Goal: Task Accomplishment & Management: Complete application form

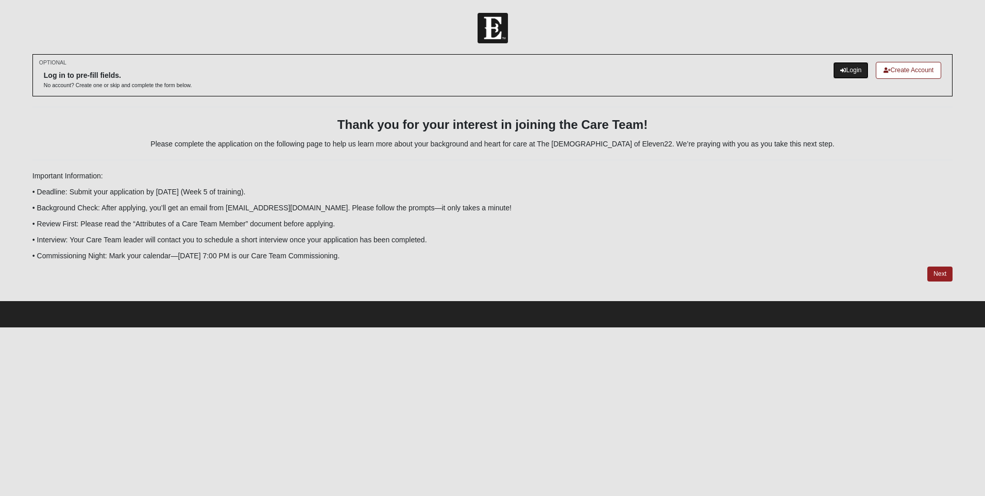
click at [850, 66] on link "Login" at bounding box center [851, 70] width 36 height 17
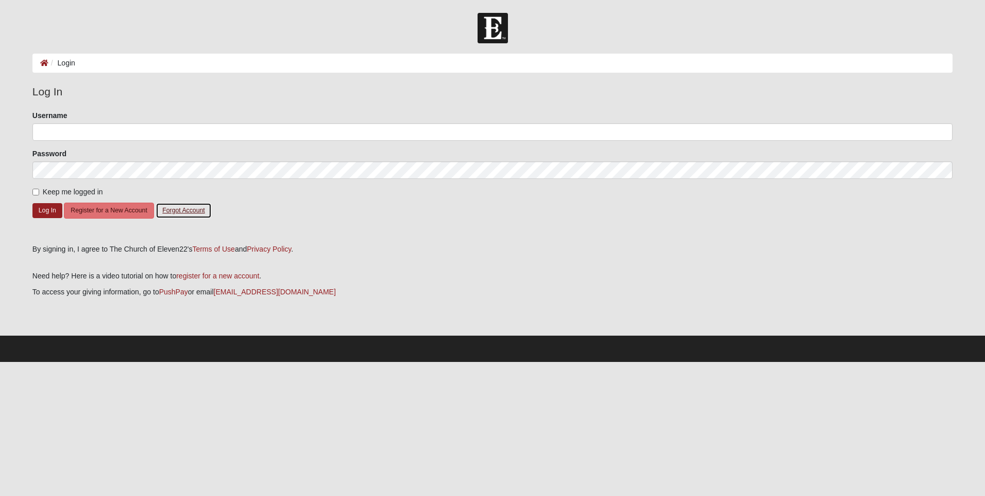
click at [186, 211] on button "Forgot Account" at bounding box center [184, 210] width 56 height 16
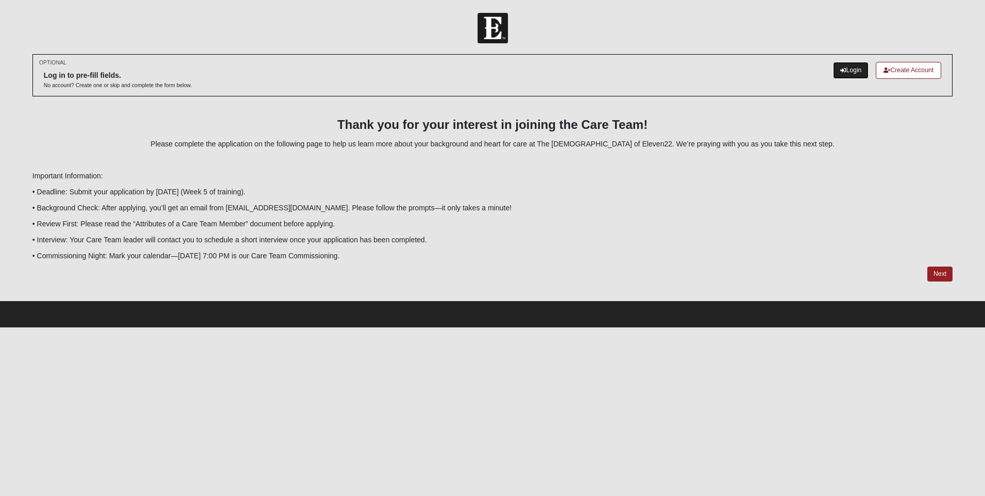
click at [843, 70] on link "Login" at bounding box center [851, 70] width 36 height 17
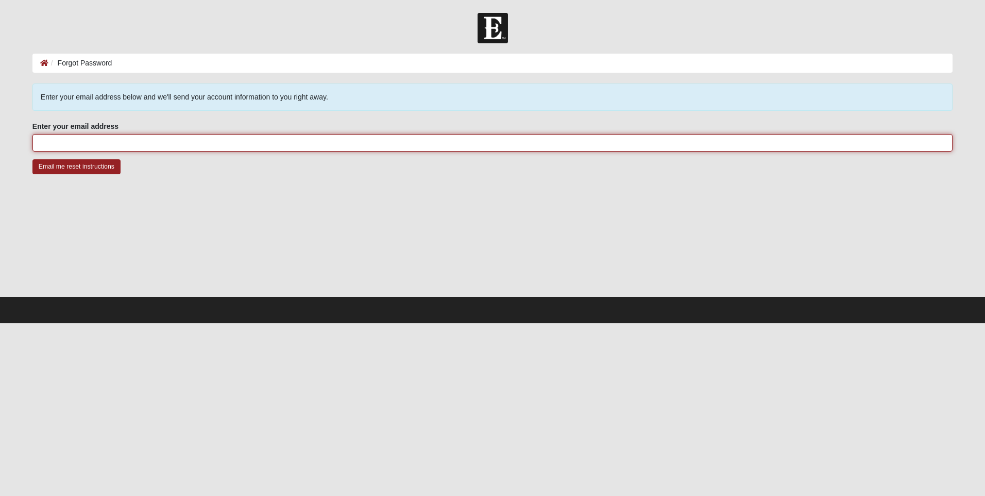
click at [60, 142] on input "Enter your email address" at bounding box center [492, 143] width 920 height 18
type input "[EMAIL_ADDRESS][DOMAIN_NAME]"
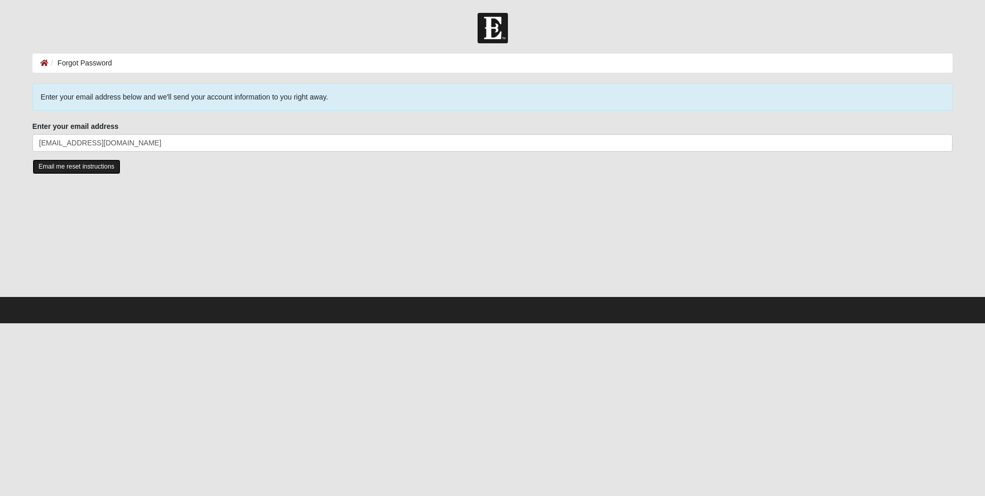
click at [65, 168] on input "Email me reset instructions" at bounding box center [76, 166] width 88 height 15
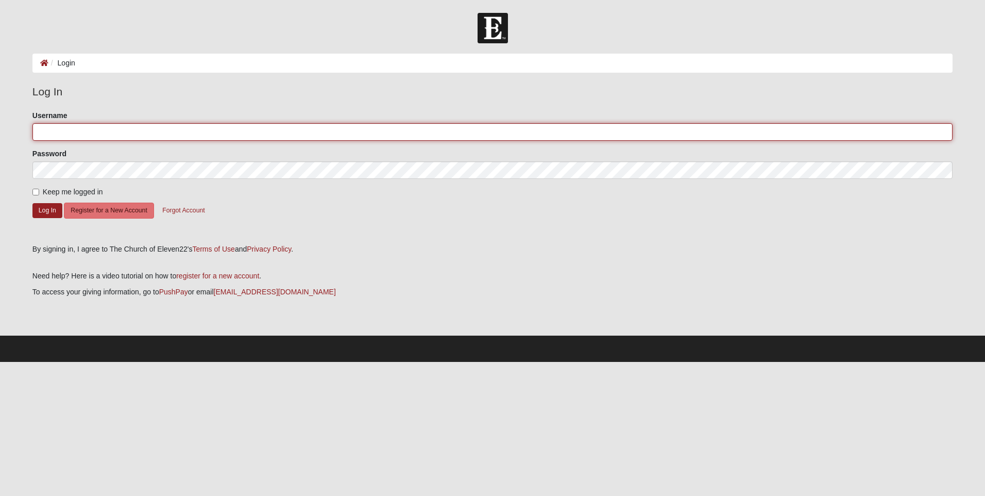
type input "1122-[PERSON_NAME]"
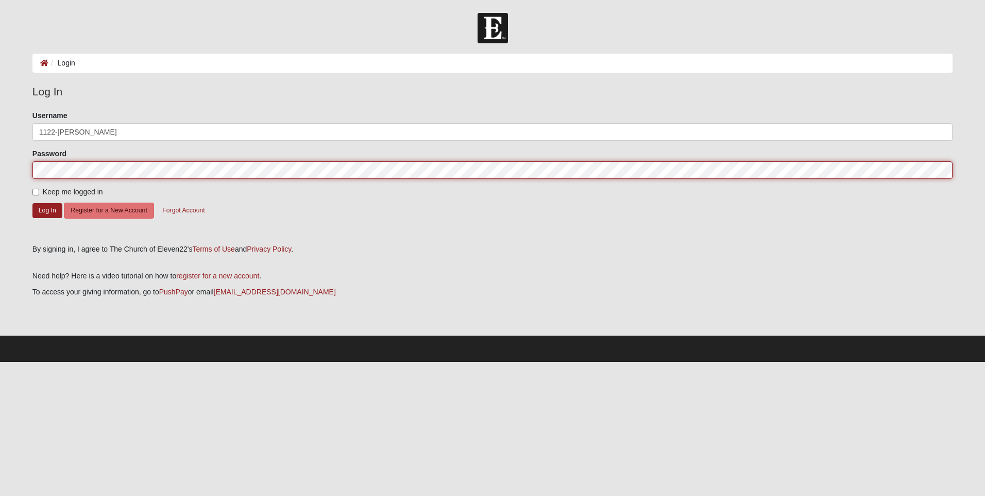
click at [2, 165] on form "Log In Login Login Error Log In Please correct the following: Username 1122-[PE…" at bounding box center [492, 187] width 985 height 349
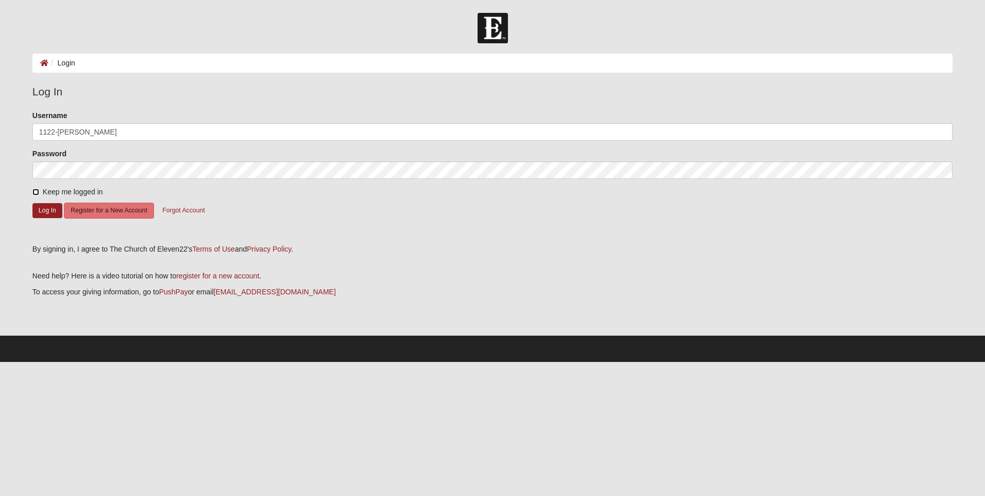
click at [38, 193] on input "Keep me logged in" at bounding box center [35, 192] width 7 height 7
checkbox input "true"
click at [46, 214] on button "Log In" at bounding box center [47, 210] width 30 height 15
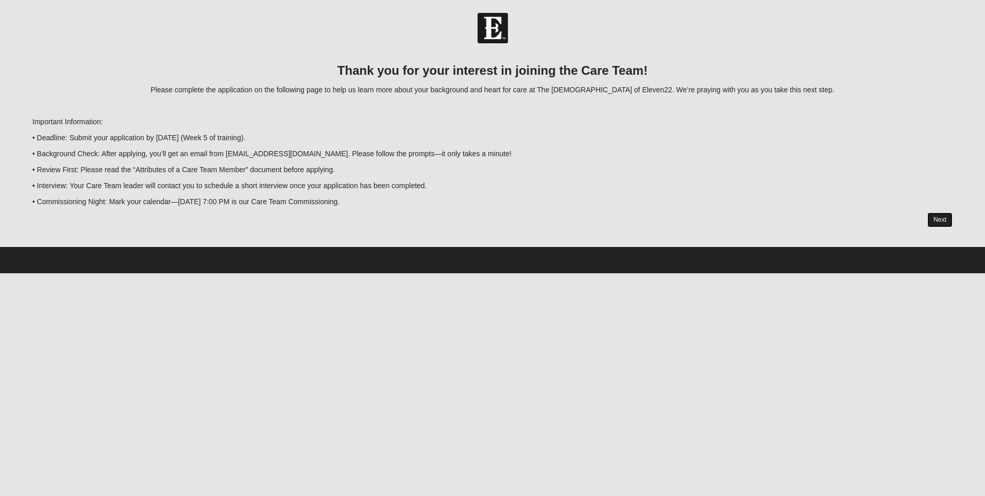
click at [944, 222] on link "Next" at bounding box center [939, 219] width 25 height 15
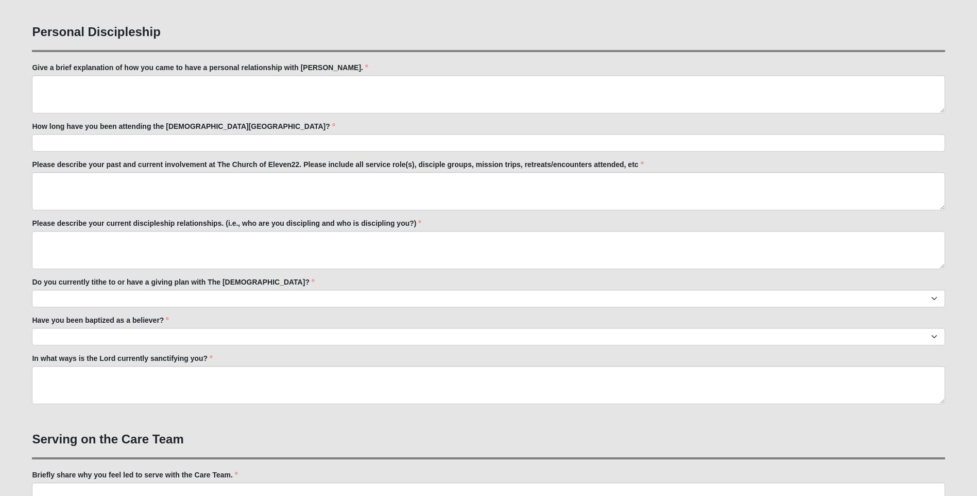
scroll to position [406, 0]
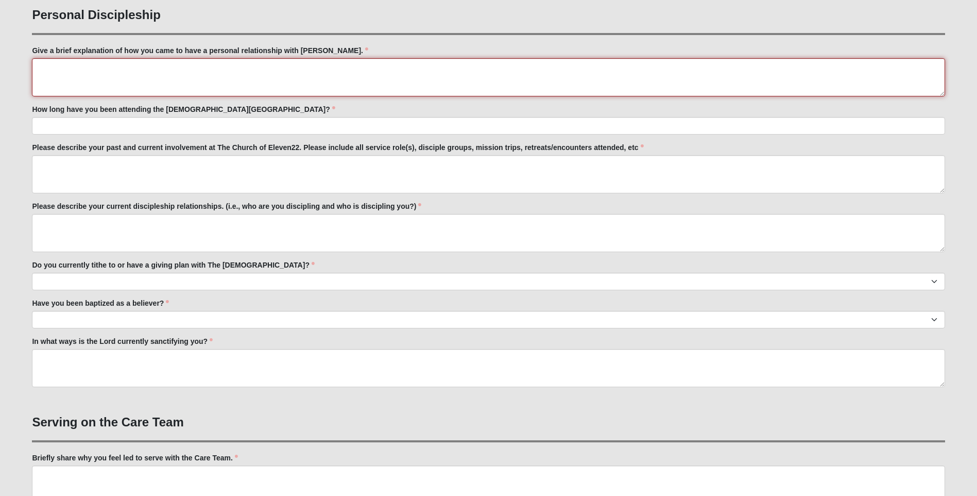
click at [44, 71] on textarea "Give a brief explanation of how you came to have a personal relationship with […" at bounding box center [488, 77] width 913 height 38
type textarea "In [DATE], I was [DEMOGRAPHIC_DATA] and we were teaching on [GEOGRAPHIC_DATA][P…"
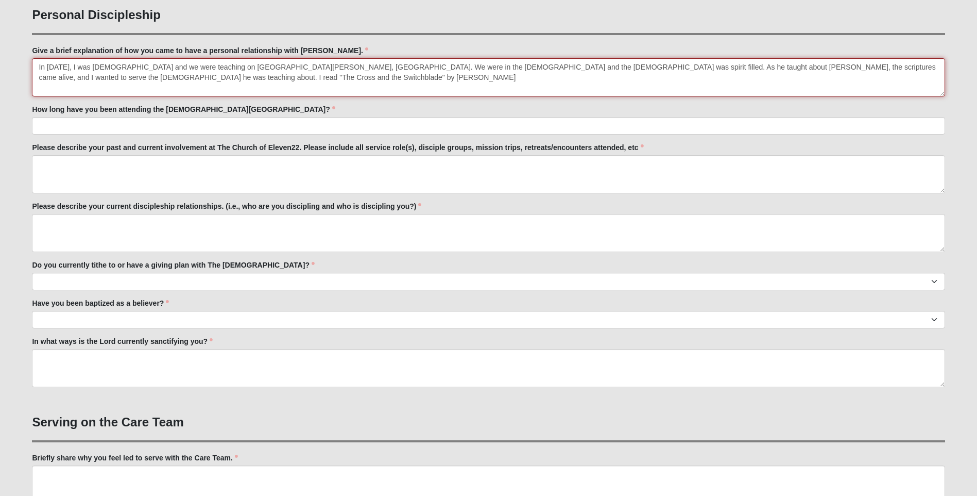
click at [686, 66] on textarea "In [DATE], I was [DEMOGRAPHIC_DATA] and we were teaching on [GEOGRAPHIC_DATA][P…" at bounding box center [488, 77] width 913 height 38
click at [95, 78] on textarea "In [DATE], I was [DEMOGRAPHIC_DATA] and we were teaching on [GEOGRAPHIC_DATA][P…" at bounding box center [488, 77] width 913 height 38
click at [259, 77] on textarea "In [DATE], I was [DEMOGRAPHIC_DATA] and we were teaching on [GEOGRAPHIC_DATA][P…" at bounding box center [488, 77] width 913 height 38
click at [392, 78] on textarea "In [DATE], I was [DEMOGRAPHIC_DATA] and we were teaching on [GEOGRAPHIC_DATA][P…" at bounding box center [488, 77] width 913 height 38
click at [797, 66] on textarea "In [DATE], I was [DEMOGRAPHIC_DATA] and we were teaching on [GEOGRAPHIC_DATA][P…" at bounding box center [488, 77] width 913 height 38
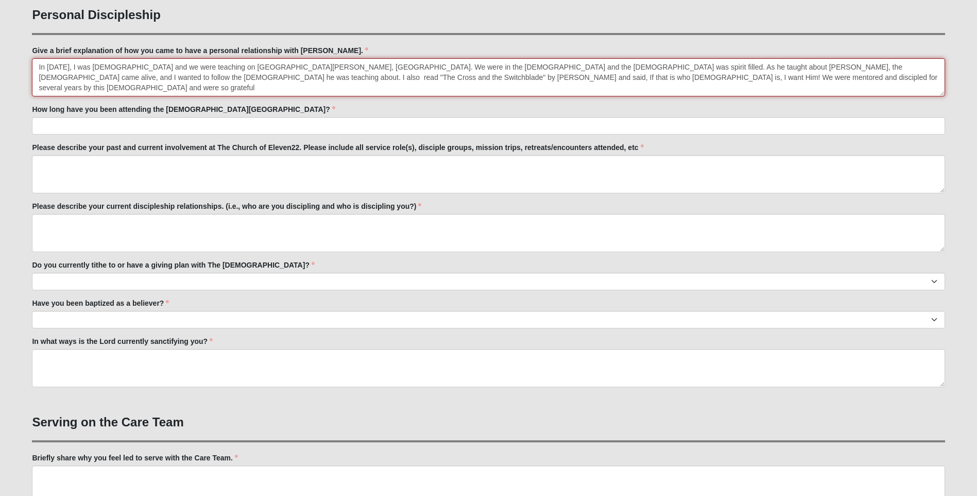
click at [515, 82] on textarea "In [DATE], I was [DEMOGRAPHIC_DATA] and we were teaching on [GEOGRAPHIC_DATA][P…" at bounding box center [488, 77] width 913 height 38
click at [485, 77] on textarea "In [DATE], I was [DEMOGRAPHIC_DATA] and we were teaching on [GEOGRAPHIC_DATA][P…" at bounding box center [488, 77] width 913 height 38
click at [522, 78] on textarea "In [DATE], I was [DEMOGRAPHIC_DATA] and we were teaching on [GEOGRAPHIC_DATA][P…" at bounding box center [488, 77] width 913 height 38
click at [129, 77] on textarea "In [DATE], I was [DEMOGRAPHIC_DATA] and we were teaching on [GEOGRAPHIC_DATA][P…" at bounding box center [488, 77] width 913 height 38
click at [537, 77] on textarea "In [DATE], I was [DEMOGRAPHIC_DATA] and we were teaching on [GEOGRAPHIC_DATA][P…" at bounding box center [488, 77] width 913 height 38
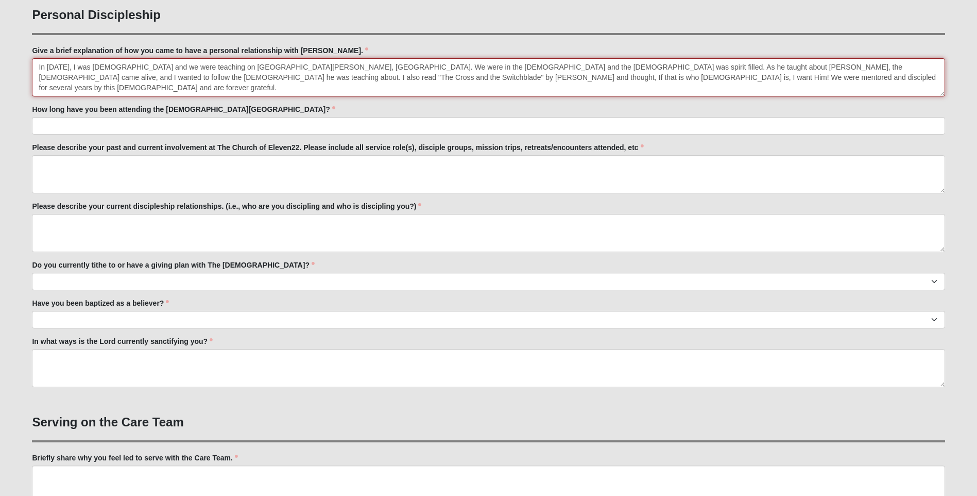
type textarea "In [DATE], I was [DEMOGRAPHIC_DATA] and we were teaching on [GEOGRAPHIC_DATA][P…"
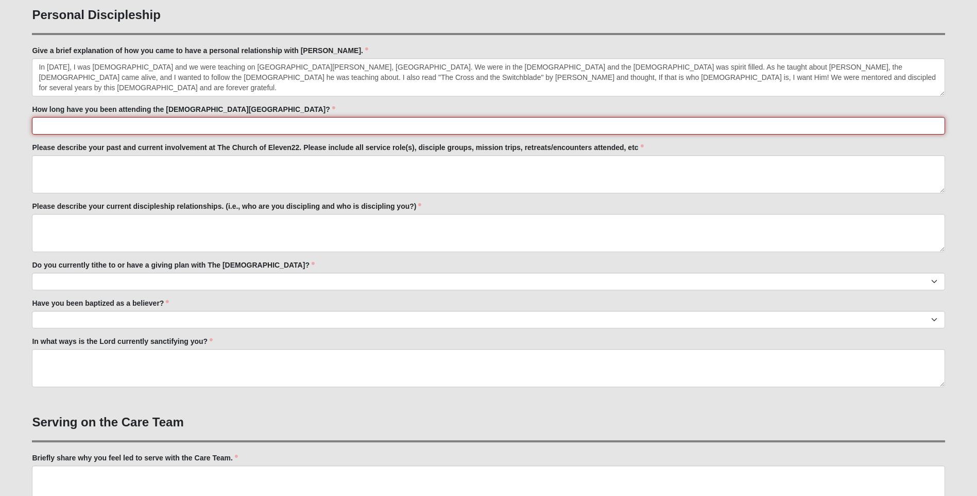
click at [45, 124] on input "How long have you been attending the [DEMOGRAPHIC_DATA][GEOGRAPHIC_DATA]?" at bounding box center [488, 126] width 913 height 18
type input "f"
type input "For over a year, online at 1st and then in [GEOGRAPHIC_DATA]"
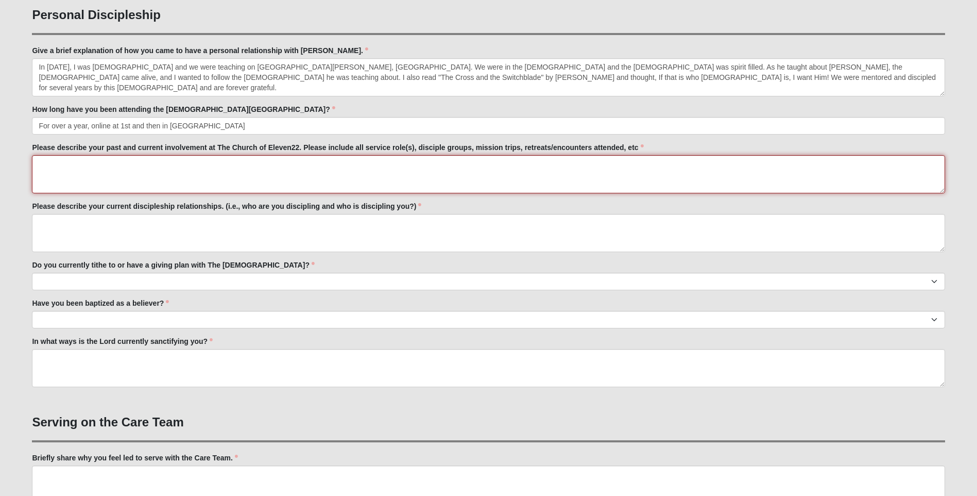
click at [60, 176] on textarea "Please describe your past and current involvement at The Church of Eleven22. Pl…" at bounding box center [488, 174] width 913 height 38
type textarea "W"
type textarea "My husband and I are currently involved in [PERSON_NAME] disciple group"
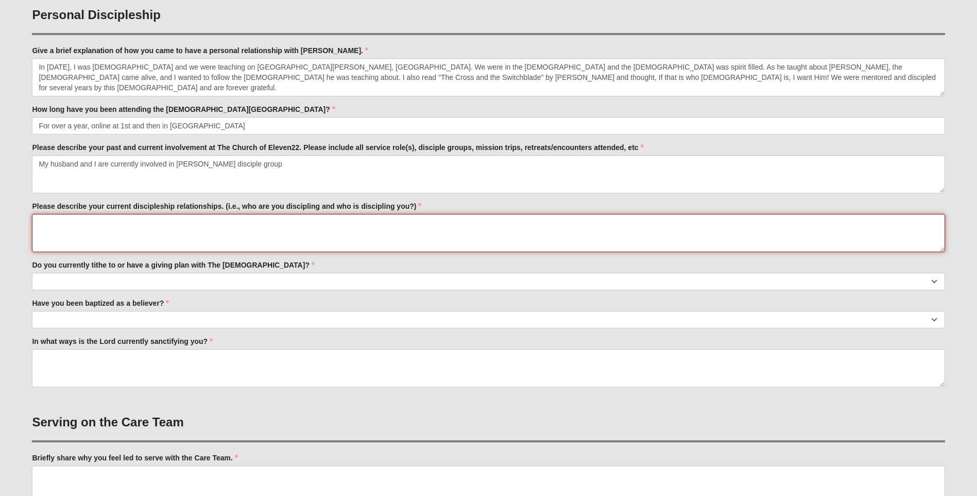
click at [57, 232] on textarea "Please describe your current discipleship relationships. (i.e., who are you dis…" at bounding box center [488, 233] width 913 height 38
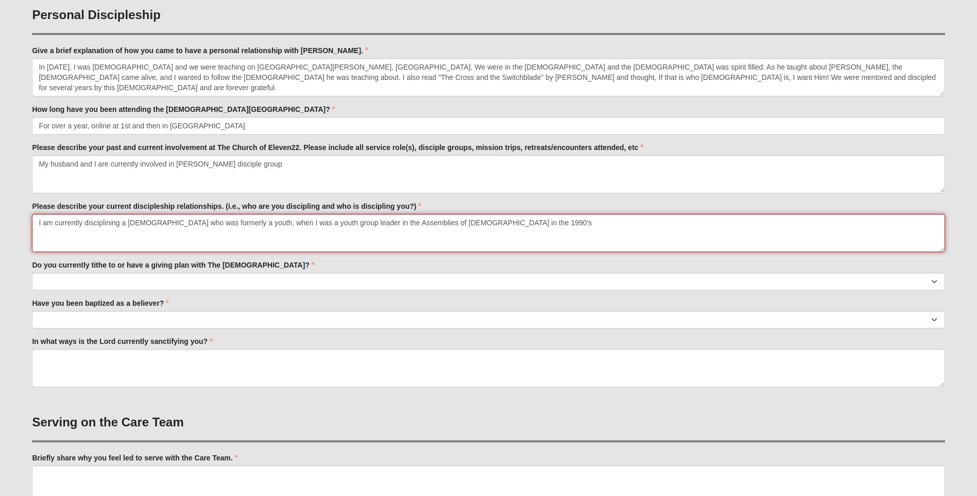
type textarea "I am currently disciplining a [DEMOGRAPHIC_DATA] who was formerly a youth, when…"
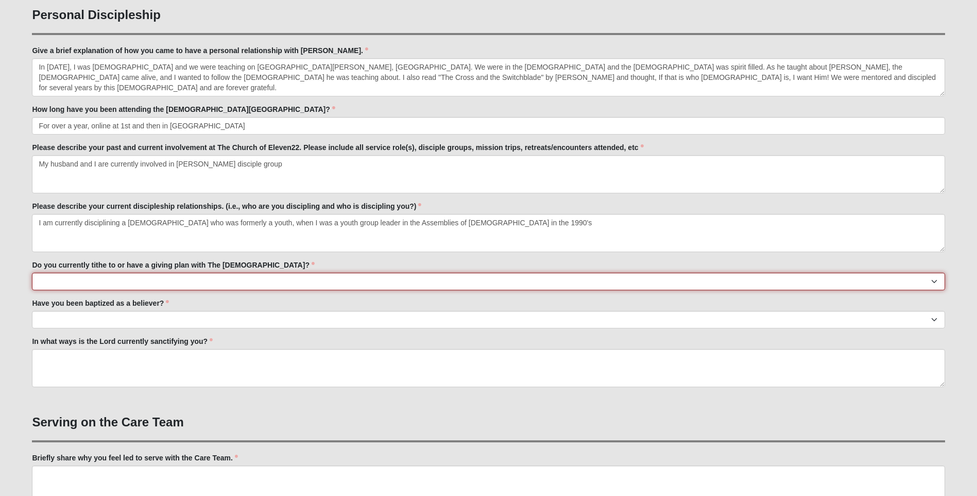
click at [52, 281] on select "No Yes" at bounding box center [488, 281] width 913 height 18
select select "True"
click at [32, 272] on select "No Yes" at bounding box center [488, 281] width 913 height 18
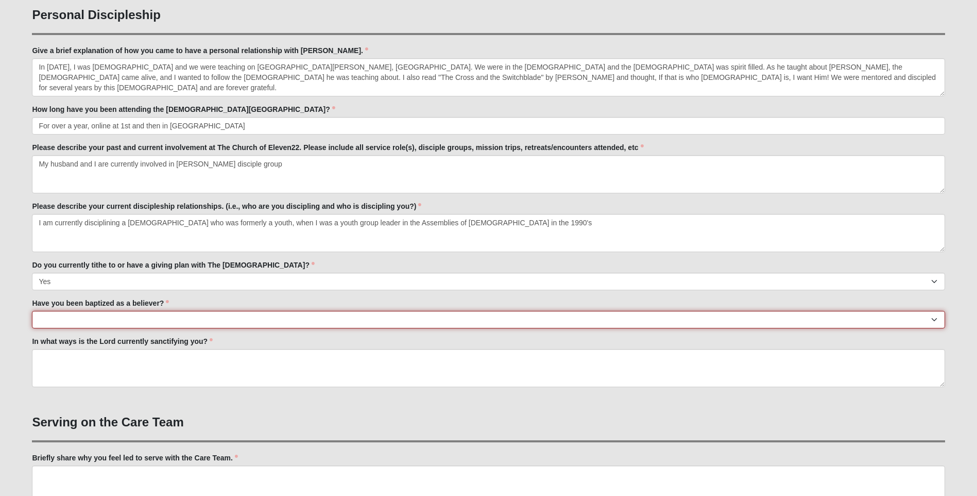
click at [56, 316] on select "No Yes" at bounding box center [488, 320] width 913 height 18
select select "True"
click at [32, 311] on select "No Yes" at bounding box center [488, 320] width 913 height 18
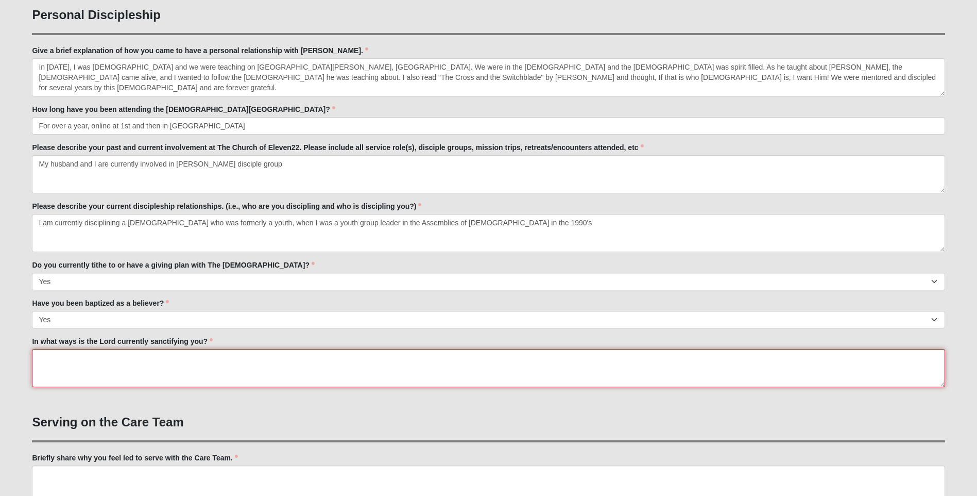
click at [41, 366] on textarea "In what ways is the Lord currently sanctifying you?" at bounding box center [488, 368] width 913 height 38
click at [66, 357] on textarea "In loving other [DEMOGRAPHIC_DATA] who are" at bounding box center [488, 368] width 913 height 38
click at [214, 357] on textarea "In loving and not condemning other [DEMOGRAPHIC_DATA] who are" at bounding box center [488, 368] width 913 height 38
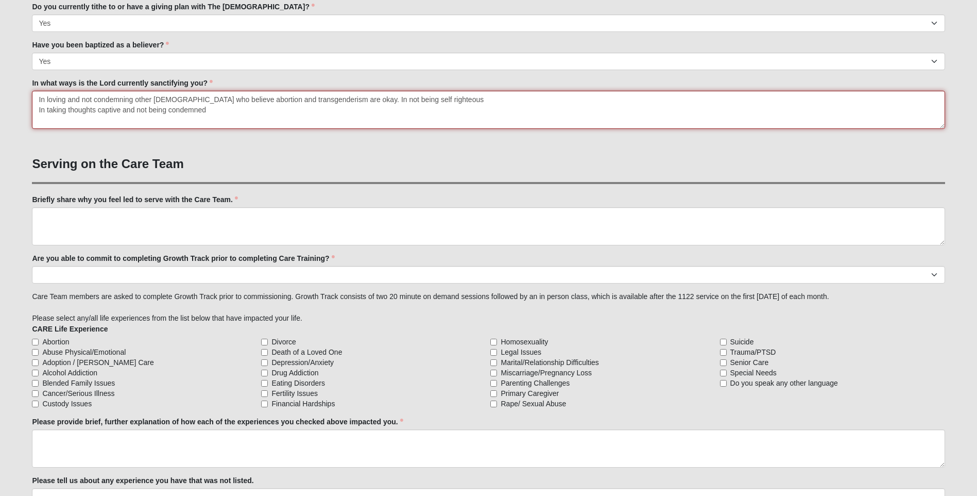
scroll to position [666, 0]
type textarea "In loving and not condemning other [DEMOGRAPHIC_DATA] who believe abortion and …"
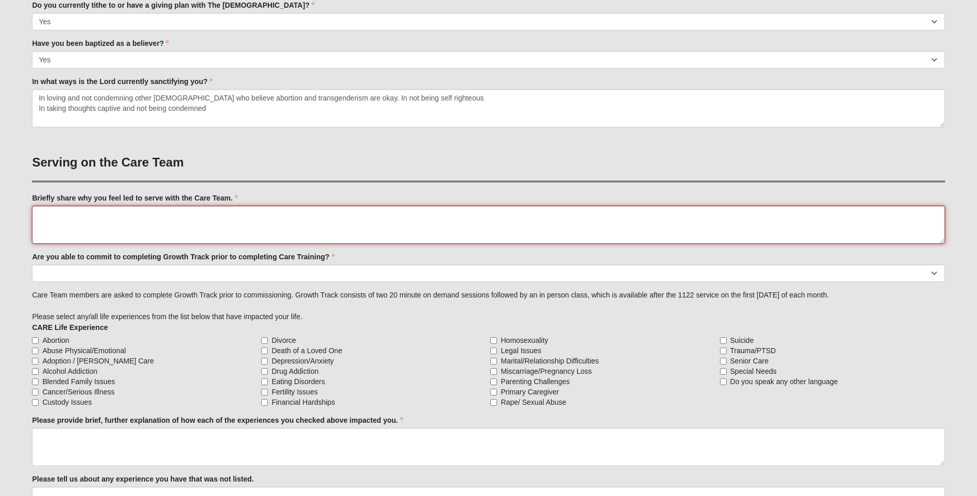
click at [45, 220] on textarea "Briefly share why you feel led to serve with the Care Team." at bounding box center [488, 225] width 913 height 38
click at [185, 213] on textarea "I've always been for the underdog and wanted them to know they are special and …" at bounding box center [488, 225] width 913 height 38
click at [505, 217] on textarea "I've always been for the underdog and want them to know they are special and ar…" at bounding box center [488, 225] width 913 height 38
type textarea "I've always been for the underdog and want them to know they are special and ar…"
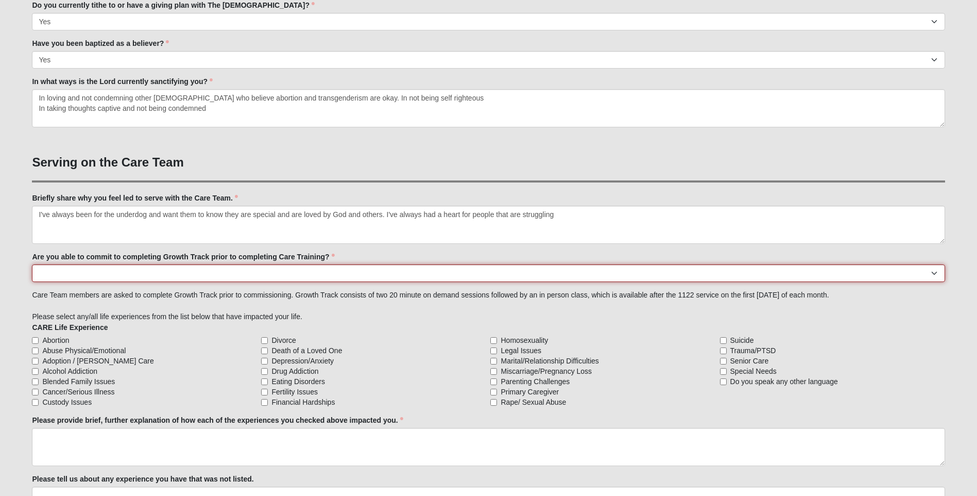
click at [66, 271] on select "Yes No Already Completed" at bounding box center [488, 273] width 913 height 18
select select "Yes"
click at [32, 264] on select "Yes No Already Completed" at bounding box center [488, 273] width 913 height 18
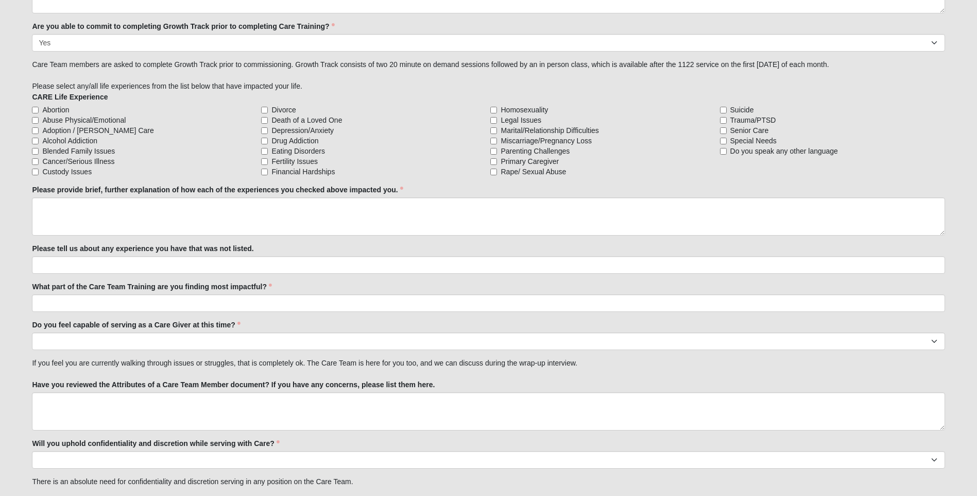
scroll to position [888, 0]
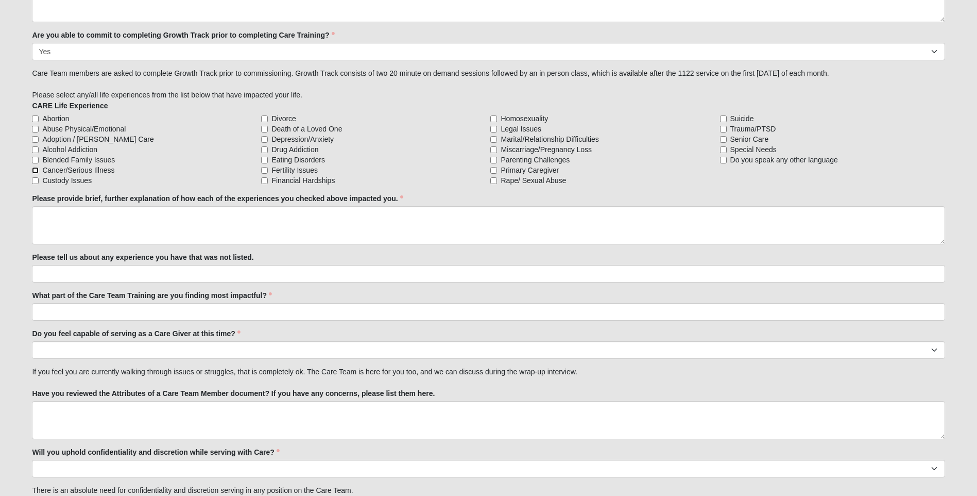
click at [35, 168] on input "Cancer/Serious Illness" at bounding box center [35, 170] width 7 height 7
checkbox input "true"
click at [264, 128] on input "Death of a Loved One" at bounding box center [264, 129] width 7 height 7
checkbox input "true"
click at [264, 138] on input "Depression/Anxiety" at bounding box center [264, 139] width 7 height 7
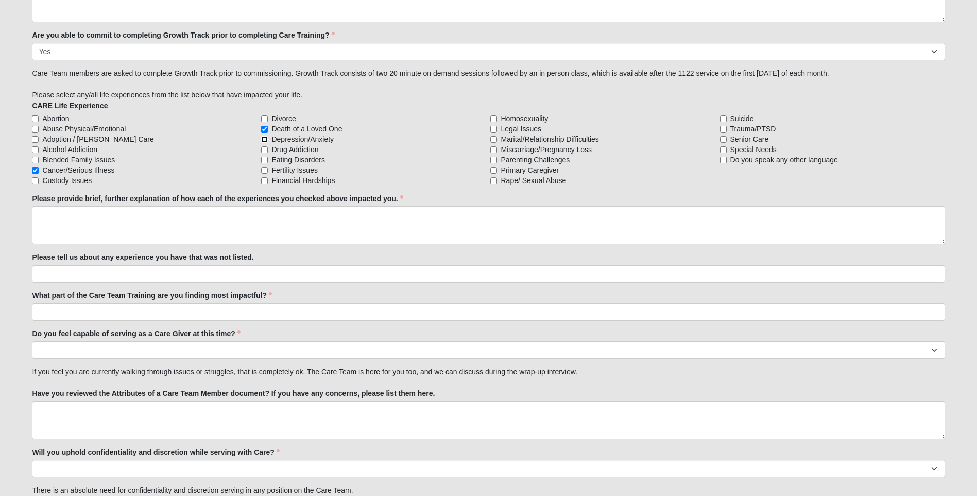
checkbox input "true"
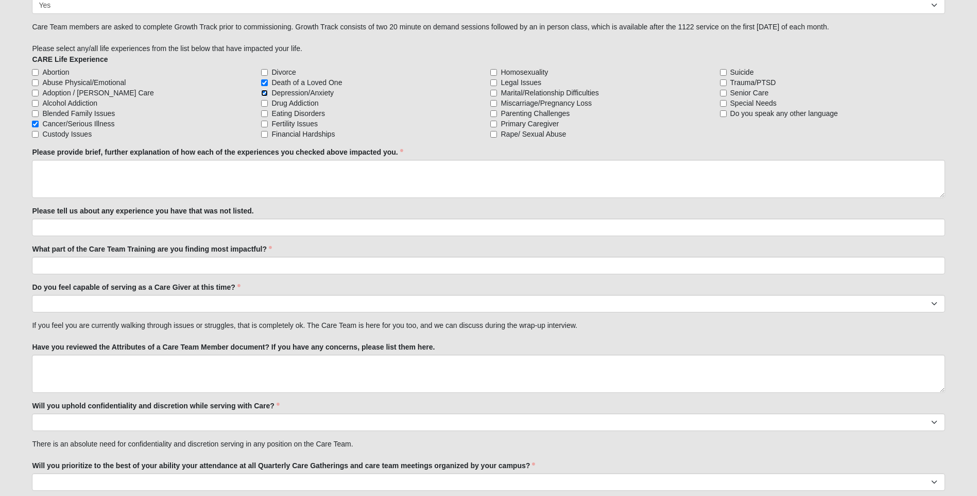
scroll to position [882, 0]
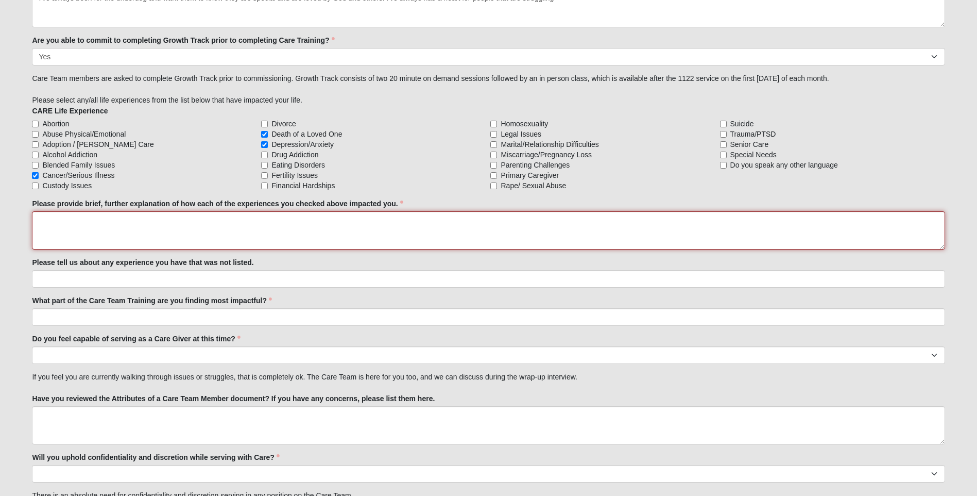
click at [38, 216] on textarea "Please provide brief, further explanation of how each of the experiences you ch…" at bounding box center [488, 230] width 913 height 38
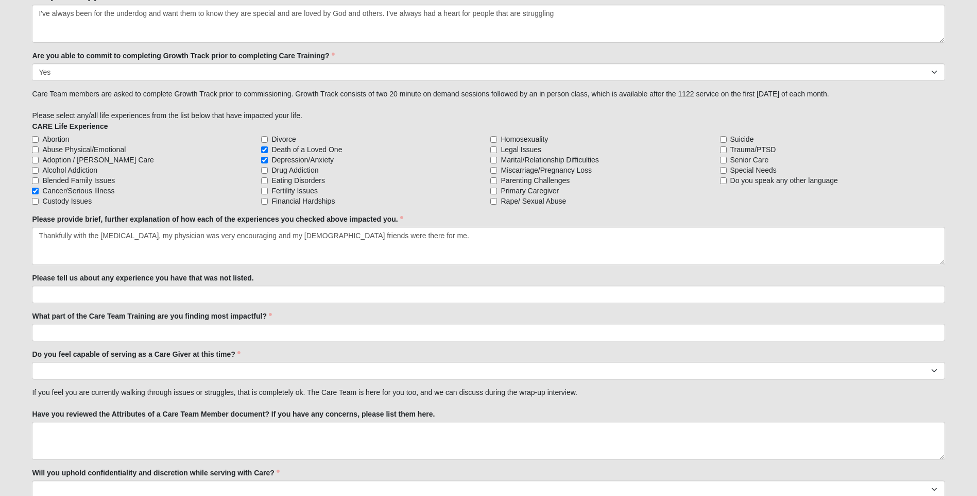
scroll to position [934, 0]
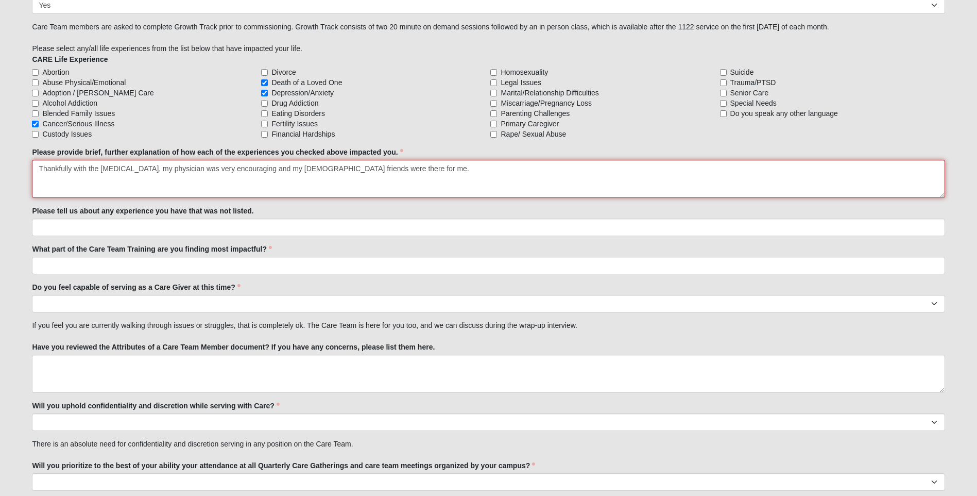
click at [284, 169] on textarea "Thankfully with the [MEDICAL_DATA], my physician was very encouraging and my [D…" at bounding box center [488, 179] width 913 height 38
click at [480, 171] on textarea "Thankfully with the [MEDICAL_DATA], my physician was very encouraging and my hu…" at bounding box center [488, 179] width 913 height 38
click at [161, 179] on textarea "Thankfully with the [MEDICAL_DATA], my physician was very encouraging and my hu…" at bounding box center [488, 179] width 913 height 38
click at [302, 178] on textarea "Thankfully with the [MEDICAL_DATA], my physician was very encouraging and my hu…" at bounding box center [488, 179] width 913 height 38
type textarea "Thankfully with the [MEDICAL_DATA], my physician was very encouraging and my hu…"
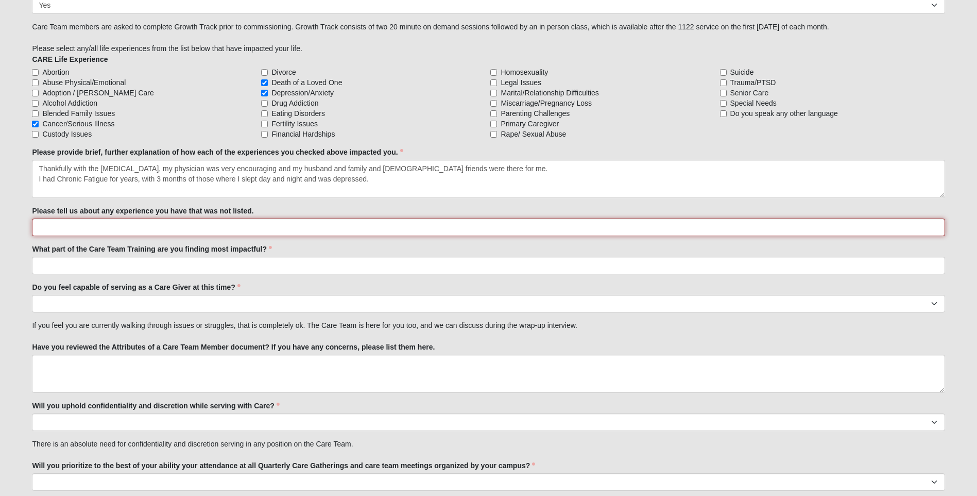
click at [41, 227] on input "Please tell us about any experience you have that was not listed." at bounding box center [488, 227] width 913 height 18
click at [517, 227] on input "My father was in the Merchant Marines and was gone for 6 months at a time, but …" at bounding box center [488, 227] width 913 height 18
click at [472, 228] on input "My father was in the Merchant Marines and was gone for 6 months at a time, but …" at bounding box center [488, 227] width 913 height 18
click at [518, 226] on input "My father was in the Merchant Marines and was gone for 6 months at a time, but …" at bounding box center [488, 227] width 913 height 18
type input "My father was in the Merchant Marines and was gone for 6 months at a time, but …"
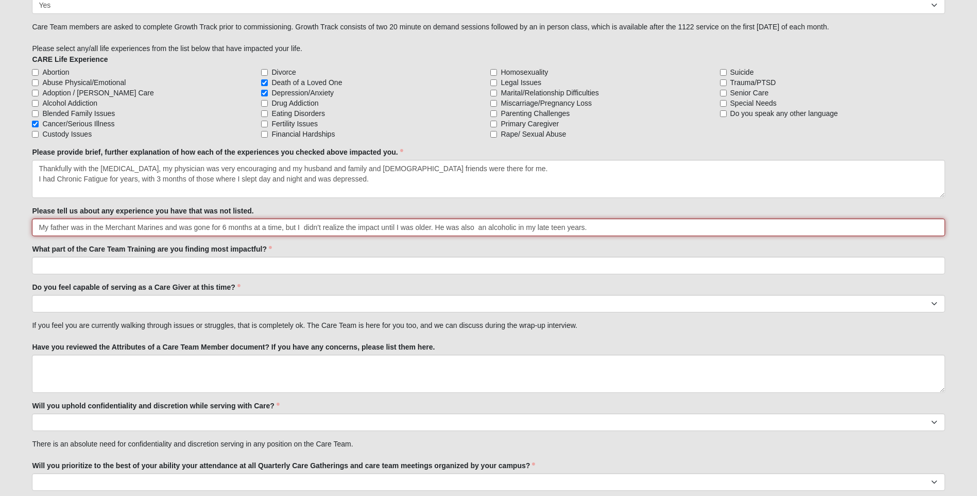
click input "submit" at bounding box center [0, 0] width 0 height 0
click at [593, 226] on input "My father was in the Merchant Marines and was gone for 6 months at a time, but …" at bounding box center [488, 227] width 913 height 18
click at [35, 227] on input "My father was in the Merchant Marines and was gone for 6 months at a time, but …" at bounding box center [488, 227] width 913 height 18
click at [596, 227] on input "1. My father was in the Merchant Marines and was gone for 6 months at a time, b…" at bounding box center [488, 227] width 913 height 18
click at [652, 228] on input "1. My father was in the Merchant Marines and was gone for 6 months at a time, b…" at bounding box center [488, 227] width 913 height 18
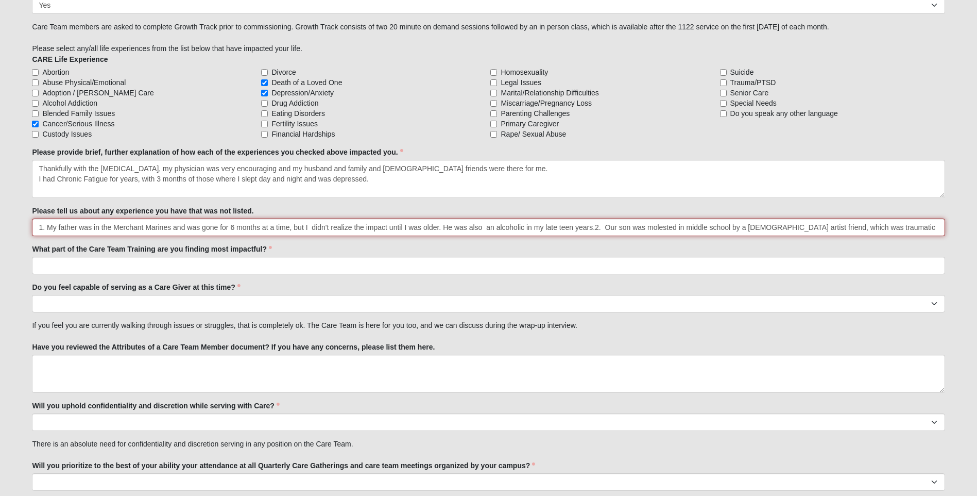
type input "1. My father was in the Merchant Marines and was gone for 6 months at a time, b…"
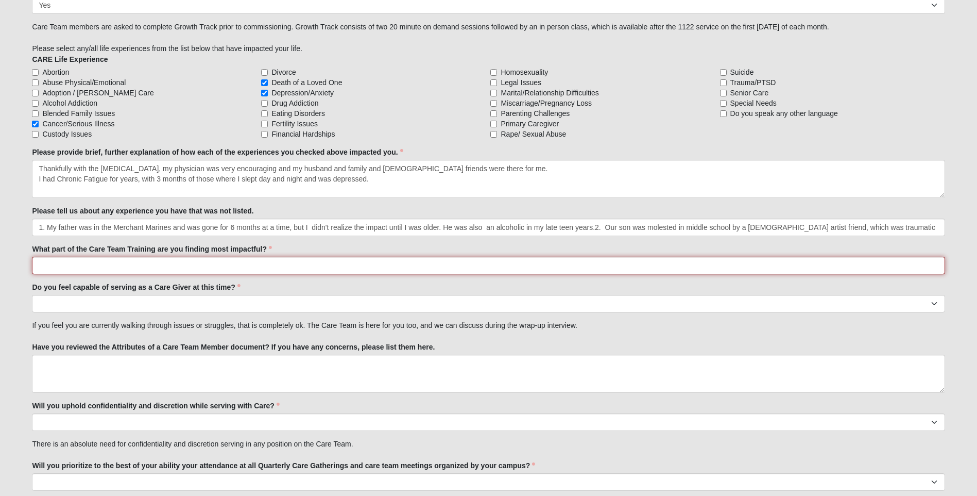
click at [48, 264] on input "What part of the Care Team Training are you finding most impactful?" at bounding box center [488, 266] width 913 height 18
click at [35, 264] on input "Boundaries" at bounding box center [488, 266] width 913 height 18
click at [185, 266] on input "The whole thing is incredible but Boundaries" at bounding box center [488, 266] width 913 height 18
type input "The whole thing is incredible but Boundaries has been the most impactful. Wow I…"
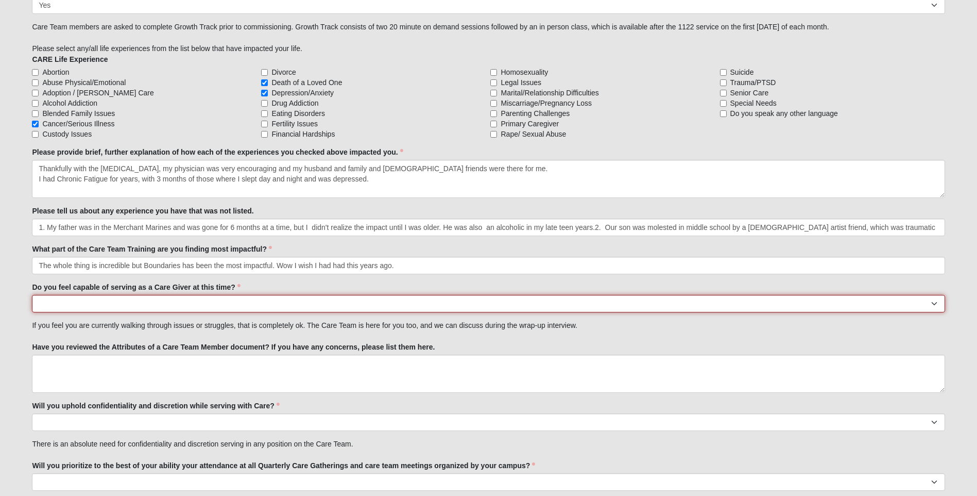
click at [63, 305] on select "No Yes" at bounding box center [488, 304] width 913 height 18
select select "True"
click at [32, 295] on select "No Yes" at bounding box center [488, 304] width 913 height 18
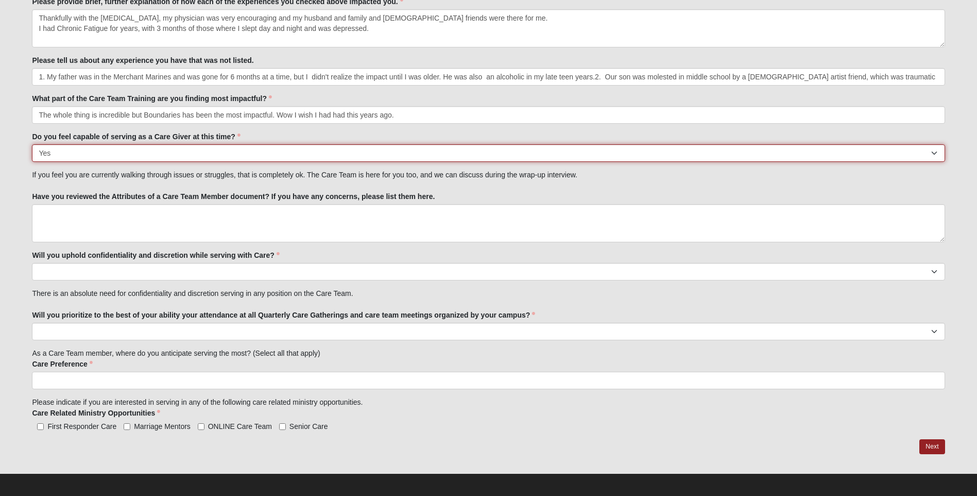
scroll to position [1088, 0]
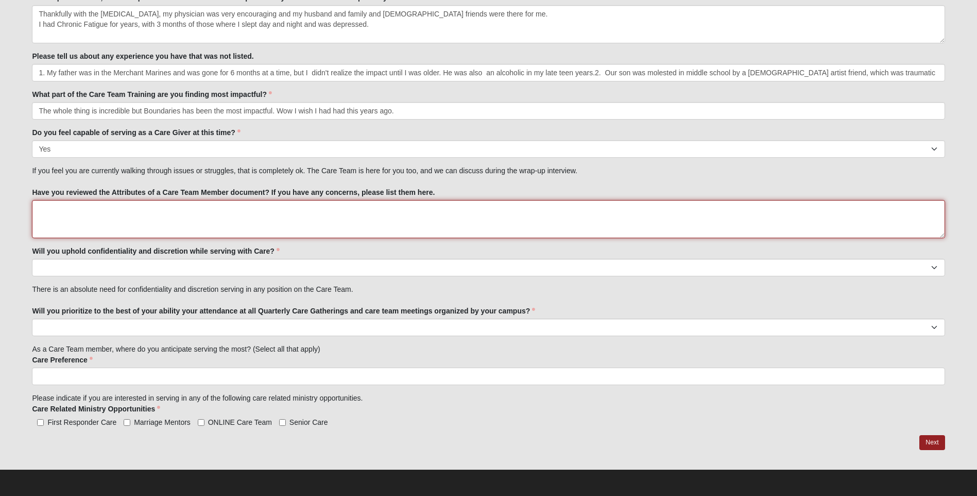
click at [53, 221] on textarea "Have you reviewed the Attributes of a Care Team Member document? If you have an…" at bounding box center [488, 219] width 913 height 38
type textarea "Yes, and no concerns"
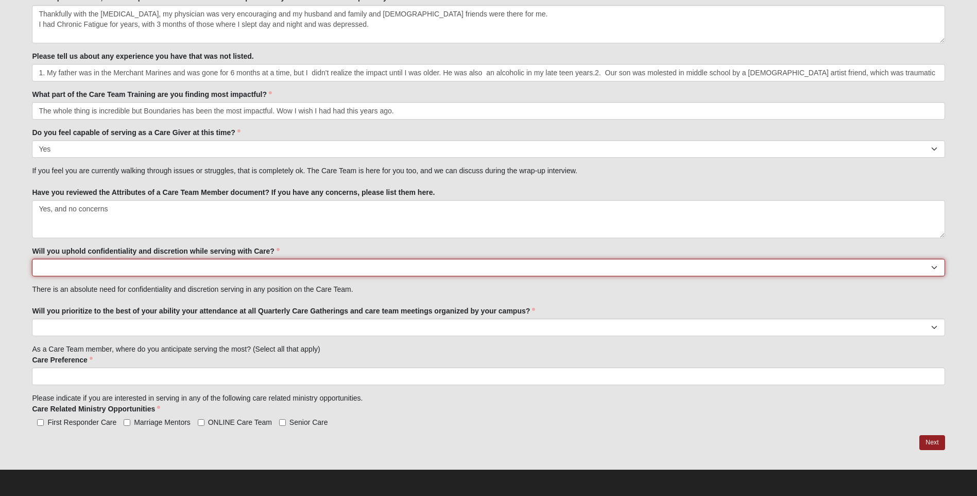
click at [62, 267] on select "No Yes" at bounding box center [488, 268] width 913 height 18
select select "True"
click at [32, 259] on select "No Yes" at bounding box center [488, 268] width 913 height 18
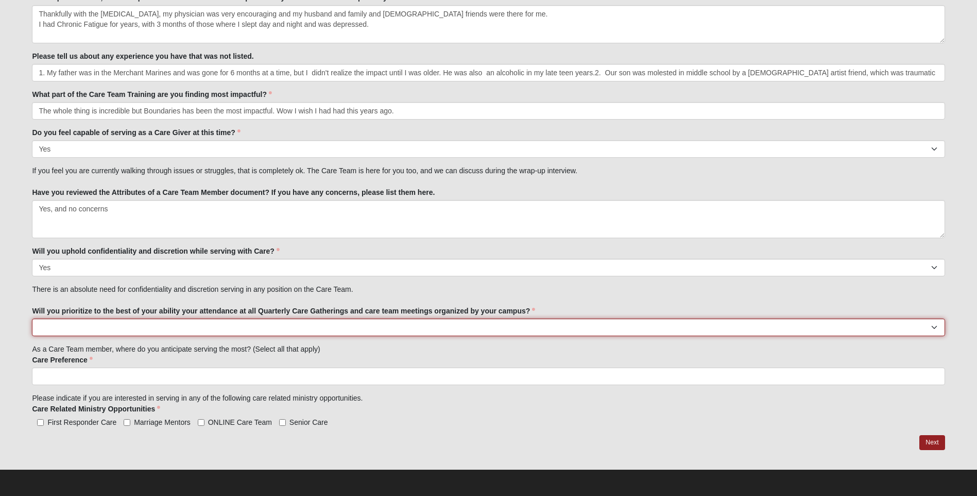
click at [56, 323] on select "No Yes" at bounding box center [488, 327] width 913 height 18
select select "True"
click at [32, 318] on select "No Yes" at bounding box center [488, 327] width 913 height 18
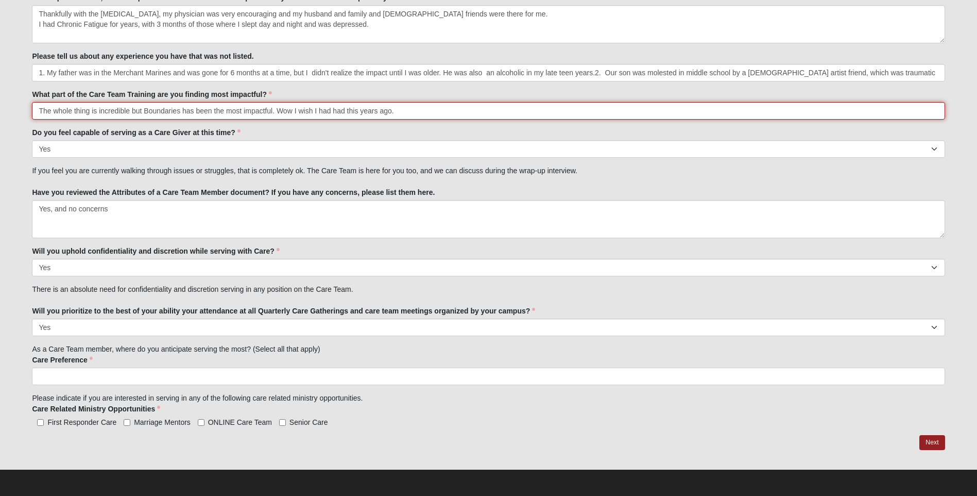
click at [403, 110] on input "The whole thing is incredible but Boundaries has been the most impactful. Wow I…" at bounding box center [488, 111] width 913 height 18
type input "The whole thing is incredible but Boundaries has been the most impactful. Wow I…"
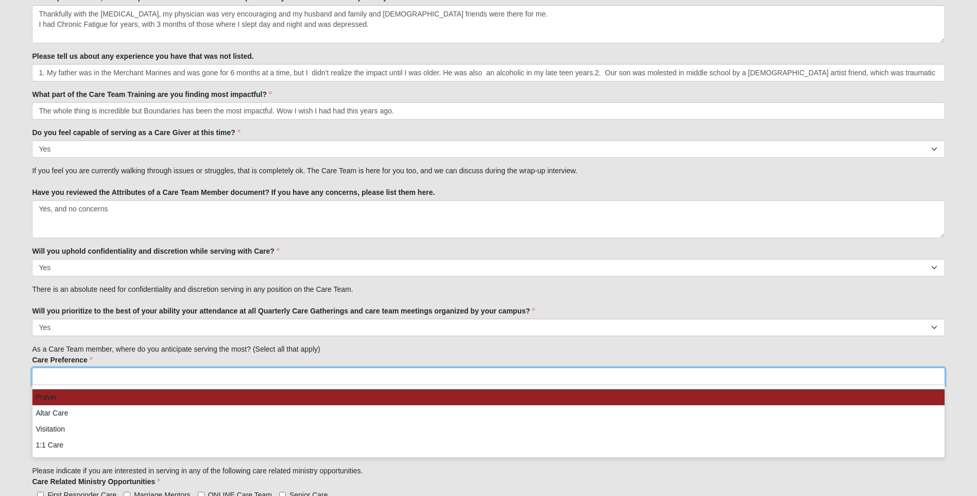
click at [69, 373] on input "search" at bounding box center [76, 376] width 88 height 16
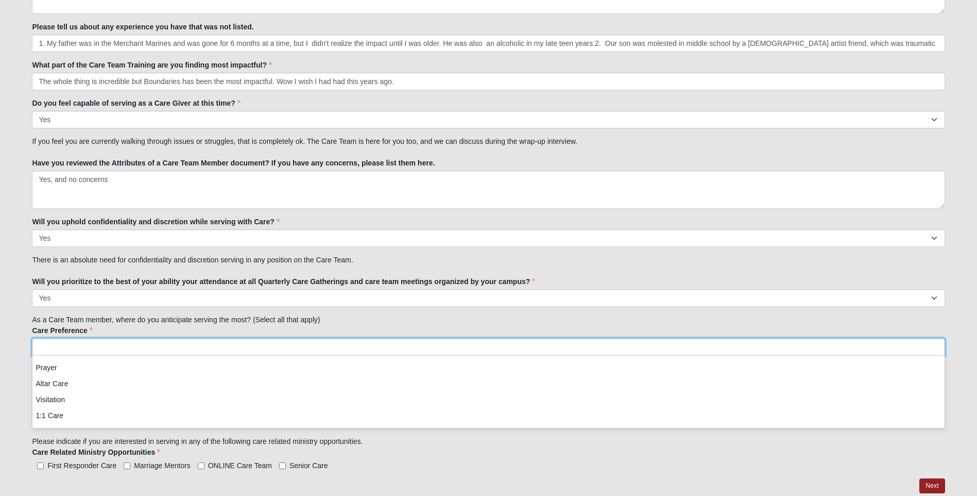
scroll to position [1161, 0]
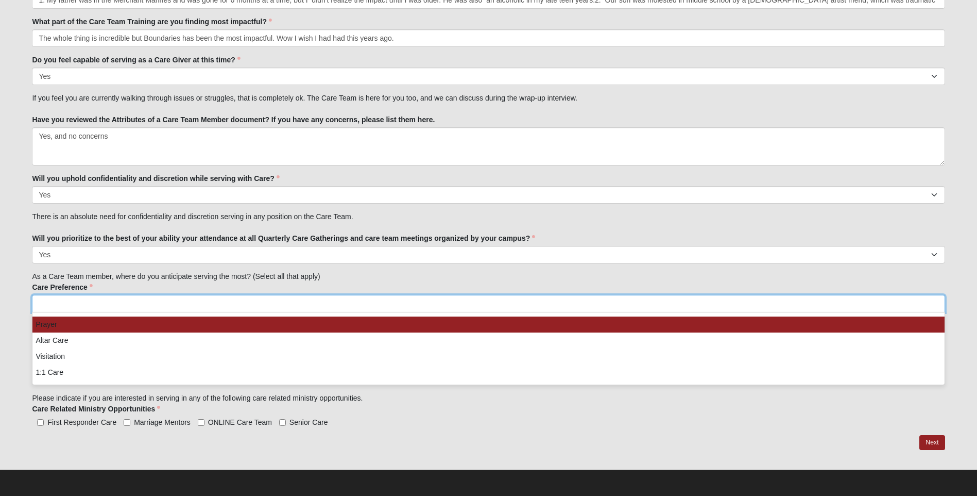
click at [59, 322] on li "Prayer" at bounding box center [488, 324] width 912 height 16
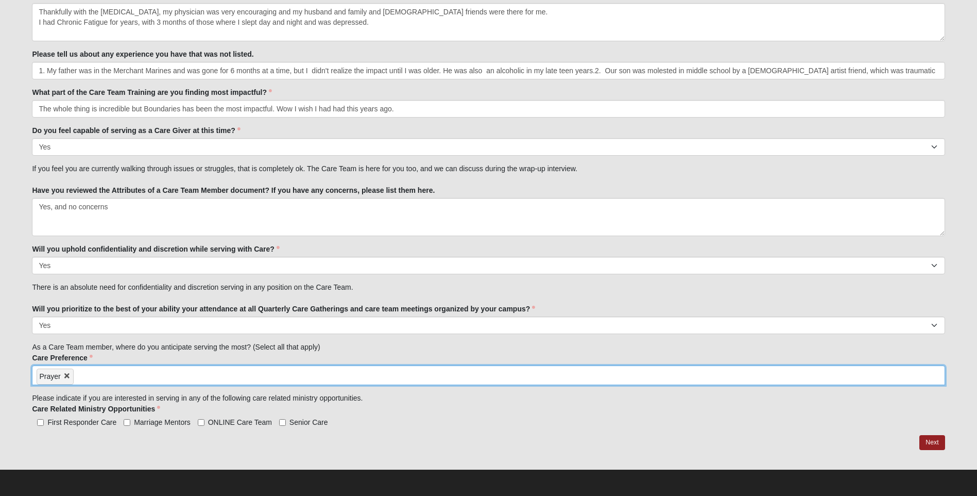
scroll to position [1091, 0]
click at [87, 377] on input "search" at bounding box center [118, 374] width 88 height 16
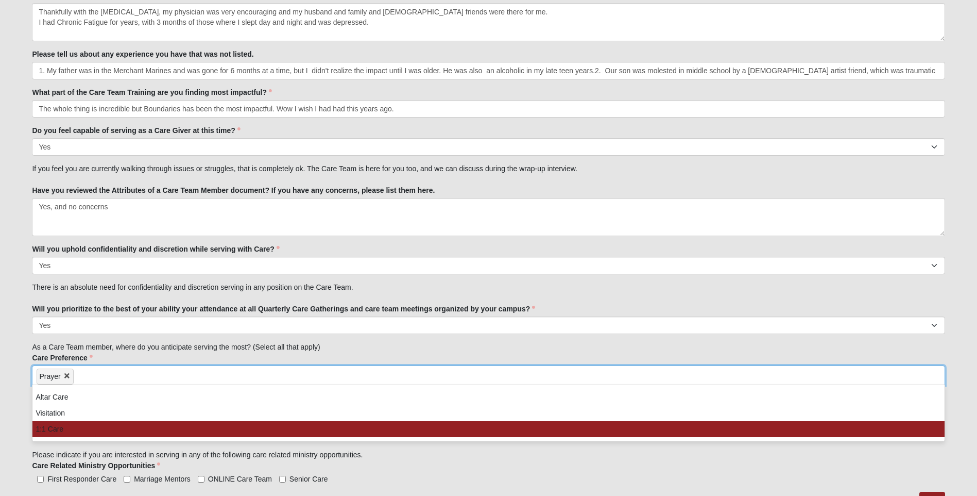
click at [55, 424] on li "1:1 Care" at bounding box center [488, 429] width 912 height 16
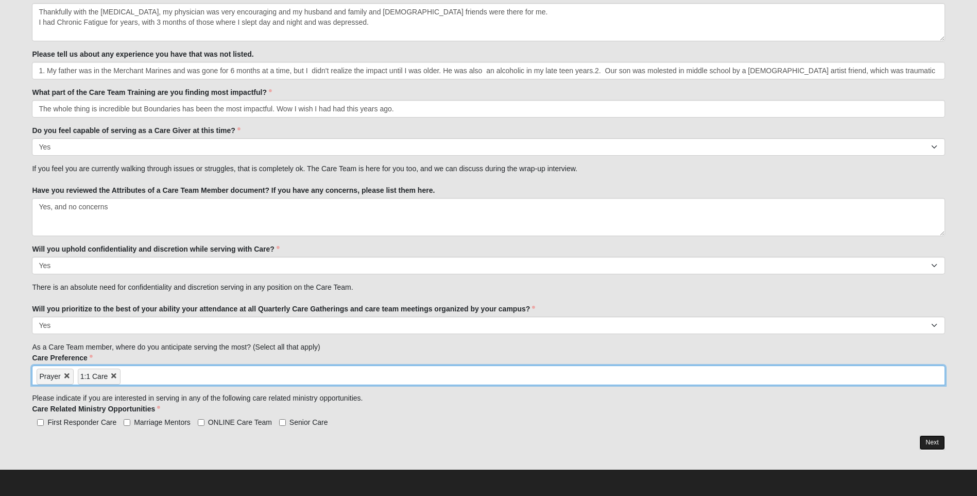
click at [932, 438] on link "Next" at bounding box center [931, 442] width 25 height 15
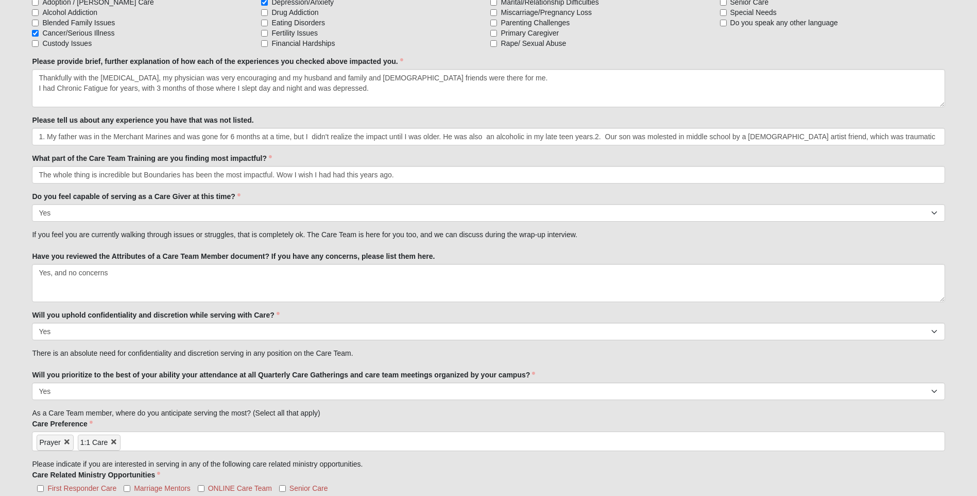
scroll to position [1131, 0]
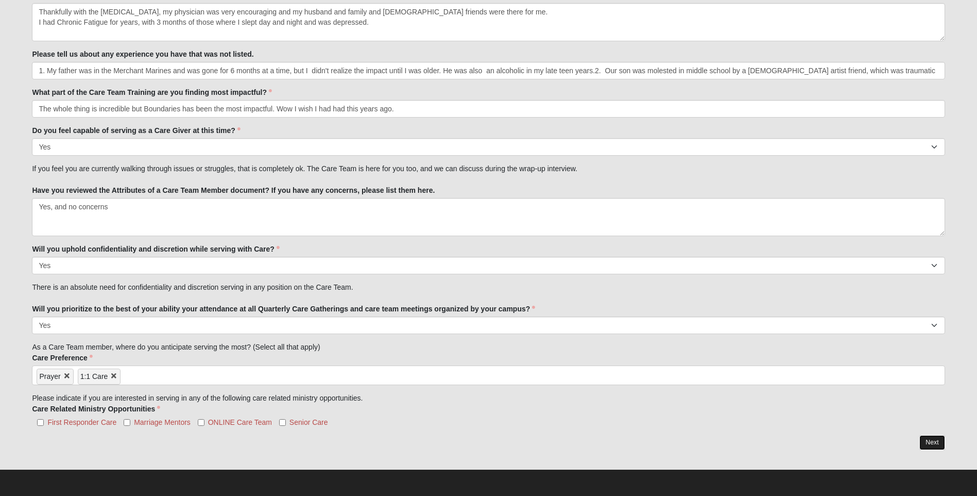
click at [932, 438] on link "Next" at bounding box center [931, 442] width 25 height 15
click at [281, 422] on input "Senior Care" at bounding box center [282, 422] width 7 height 7
checkbox input "true"
click at [930, 439] on link "Next" at bounding box center [931, 442] width 25 height 15
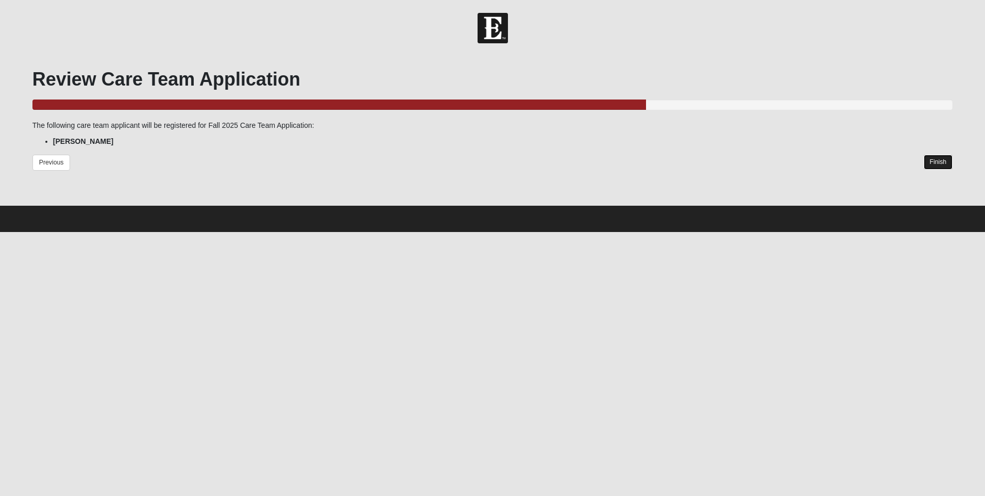
click at [931, 158] on link "Finish" at bounding box center [938, 162] width 29 height 15
